Goal: Information Seeking & Learning: Check status

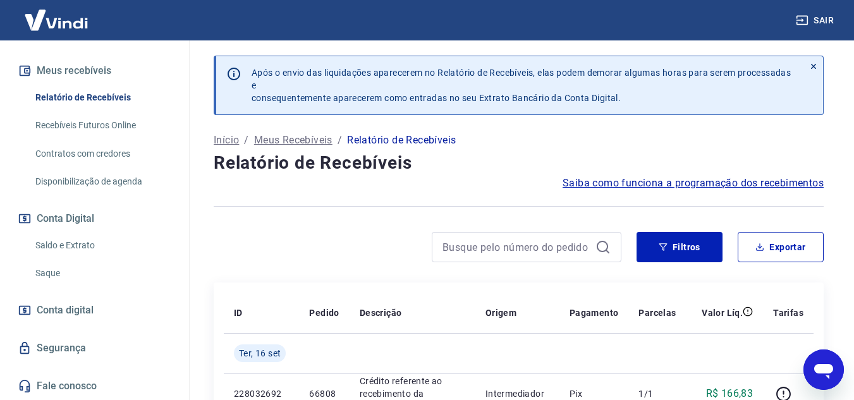
scroll to position [210, 0]
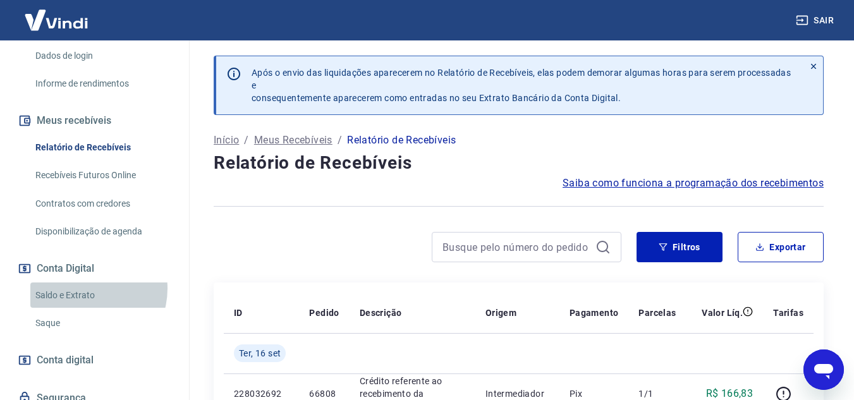
click at [83, 301] on link "Saldo e Extrato" at bounding box center [101, 295] width 143 height 26
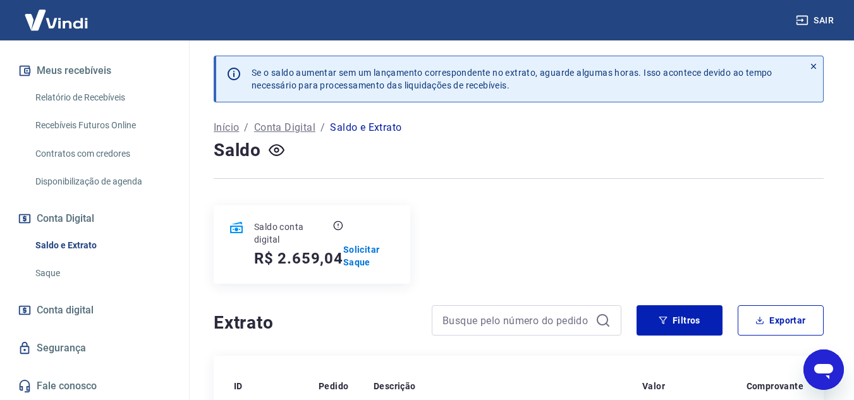
drag, startPoint x: 447, startPoint y: 259, endPoint x: 443, endPoint y: 247, distance: 12.8
click at [447, 258] on div "Saldo conta digital R$ 2.659,04 Solicitar Saque" at bounding box center [519, 244] width 610 height 78
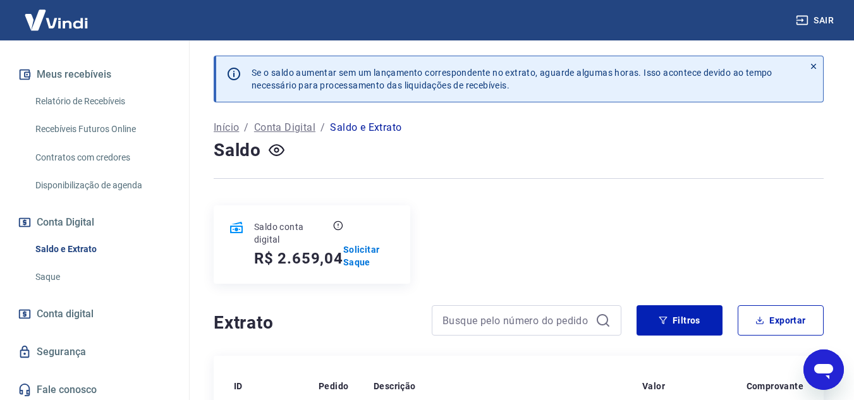
scroll to position [273, 0]
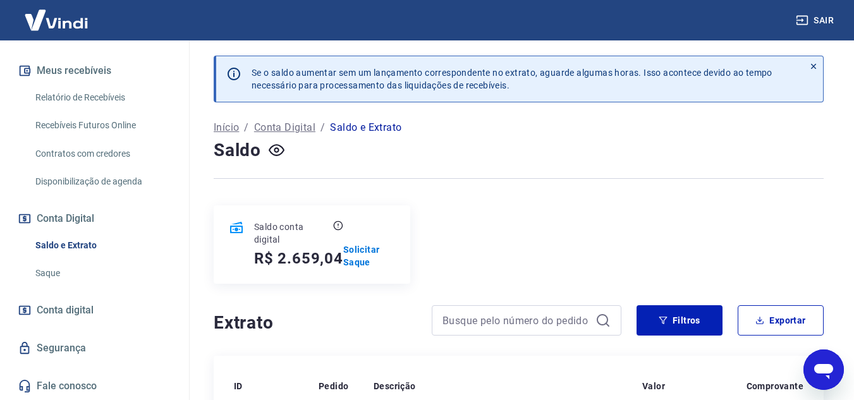
click at [118, 186] on link "Disponibilização de agenda" at bounding box center [101, 182] width 143 height 26
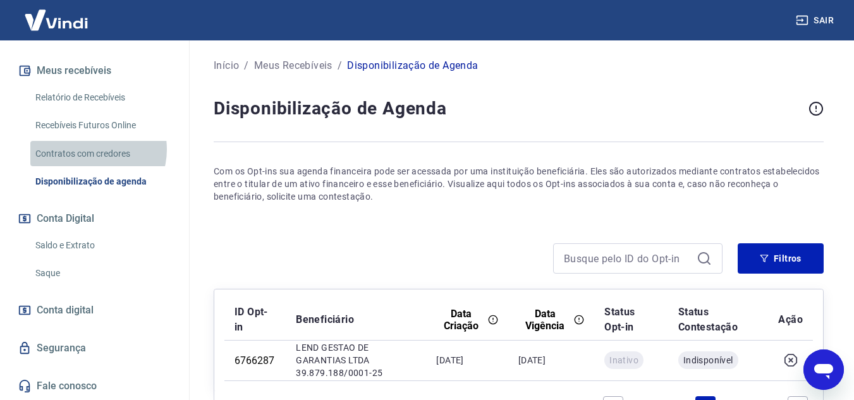
click at [95, 150] on link "Contratos com credores" at bounding box center [101, 154] width 143 height 26
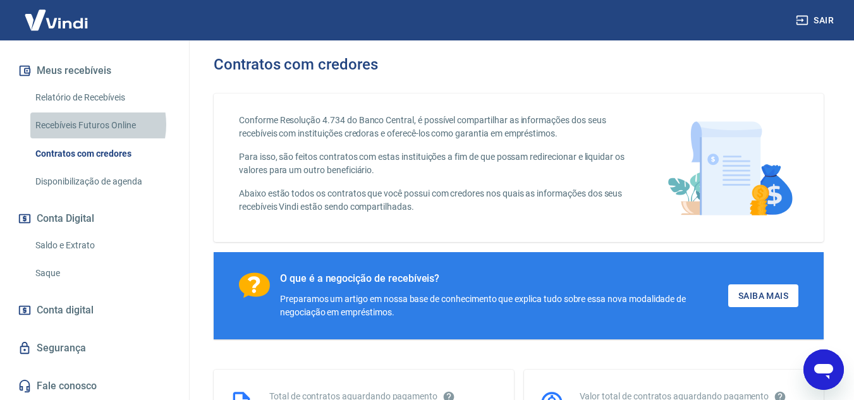
click at [85, 124] on link "Recebíveis Futuros Online" at bounding box center [101, 125] width 143 height 26
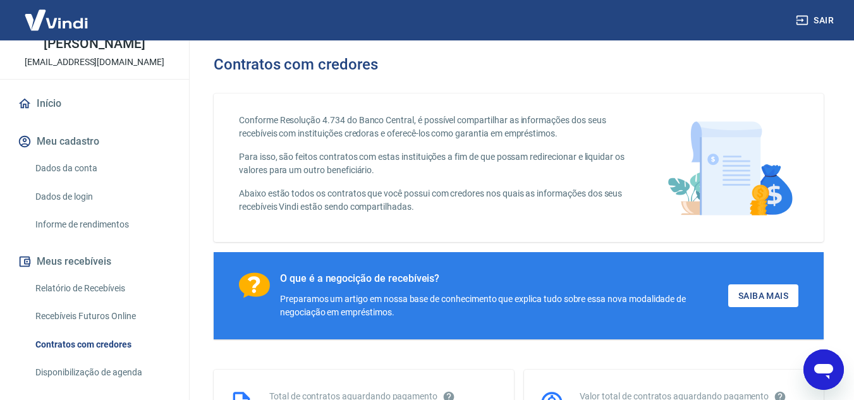
scroll to position [273, 0]
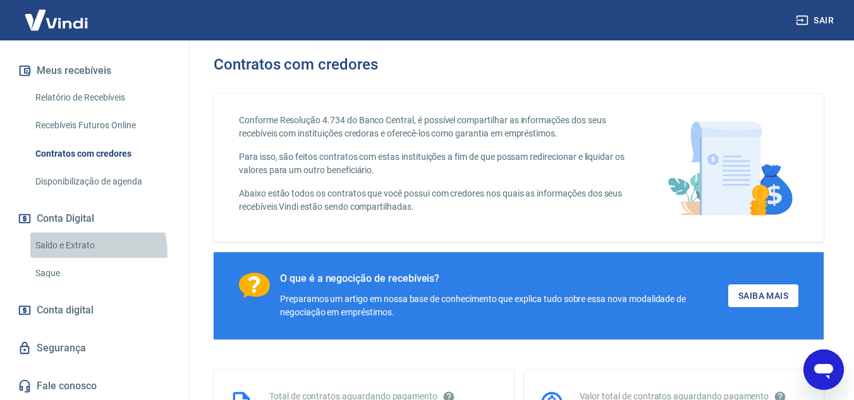
click at [69, 254] on link "Saldo e Extrato" at bounding box center [101, 246] width 143 height 26
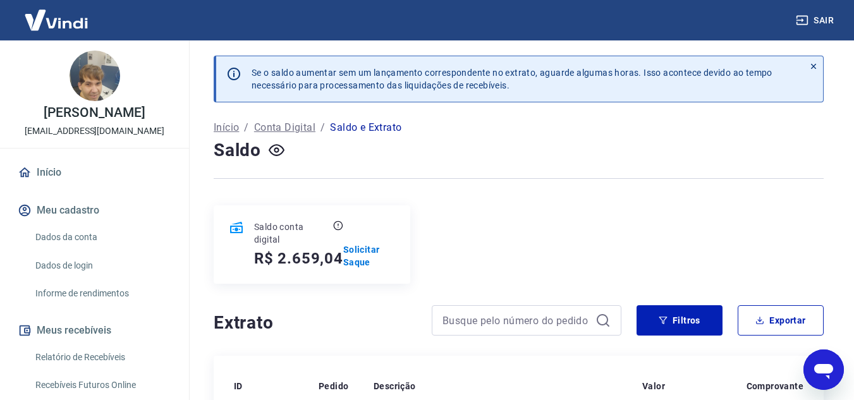
click at [64, 219] on button "Meu cadastro" at bounding box center [94, 211] width 159 height 28
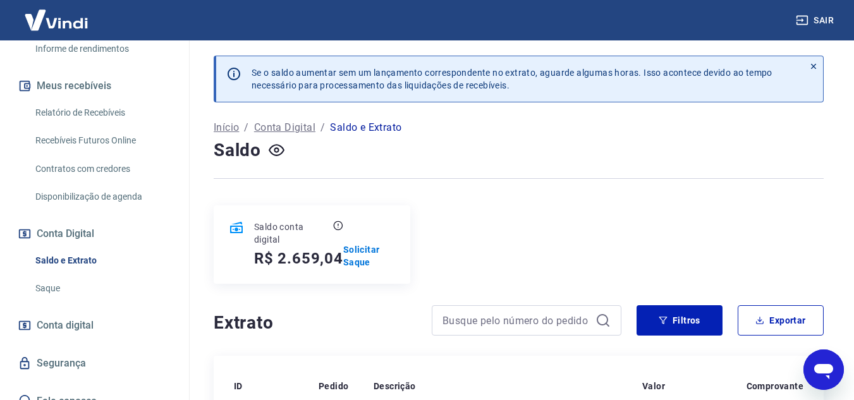
scroll to position [253, 0]
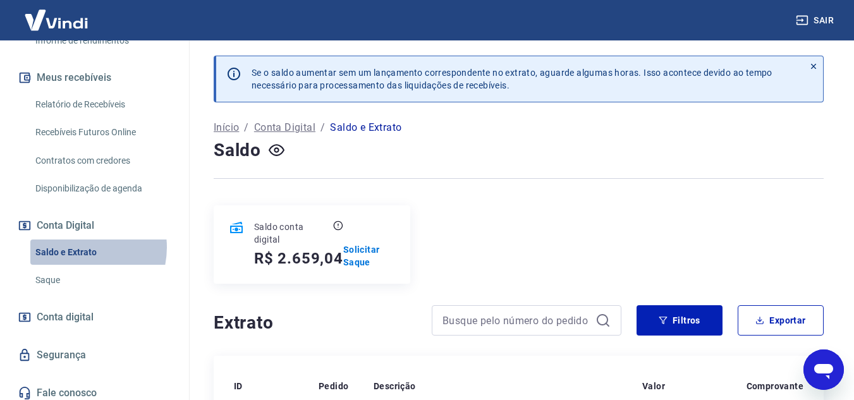
click at [75, 260] on link "Saldo e Extrato" at bounding box center [101, 252] width 143 height 26
